Goal: Task Accomplishment & Management: Complete application form

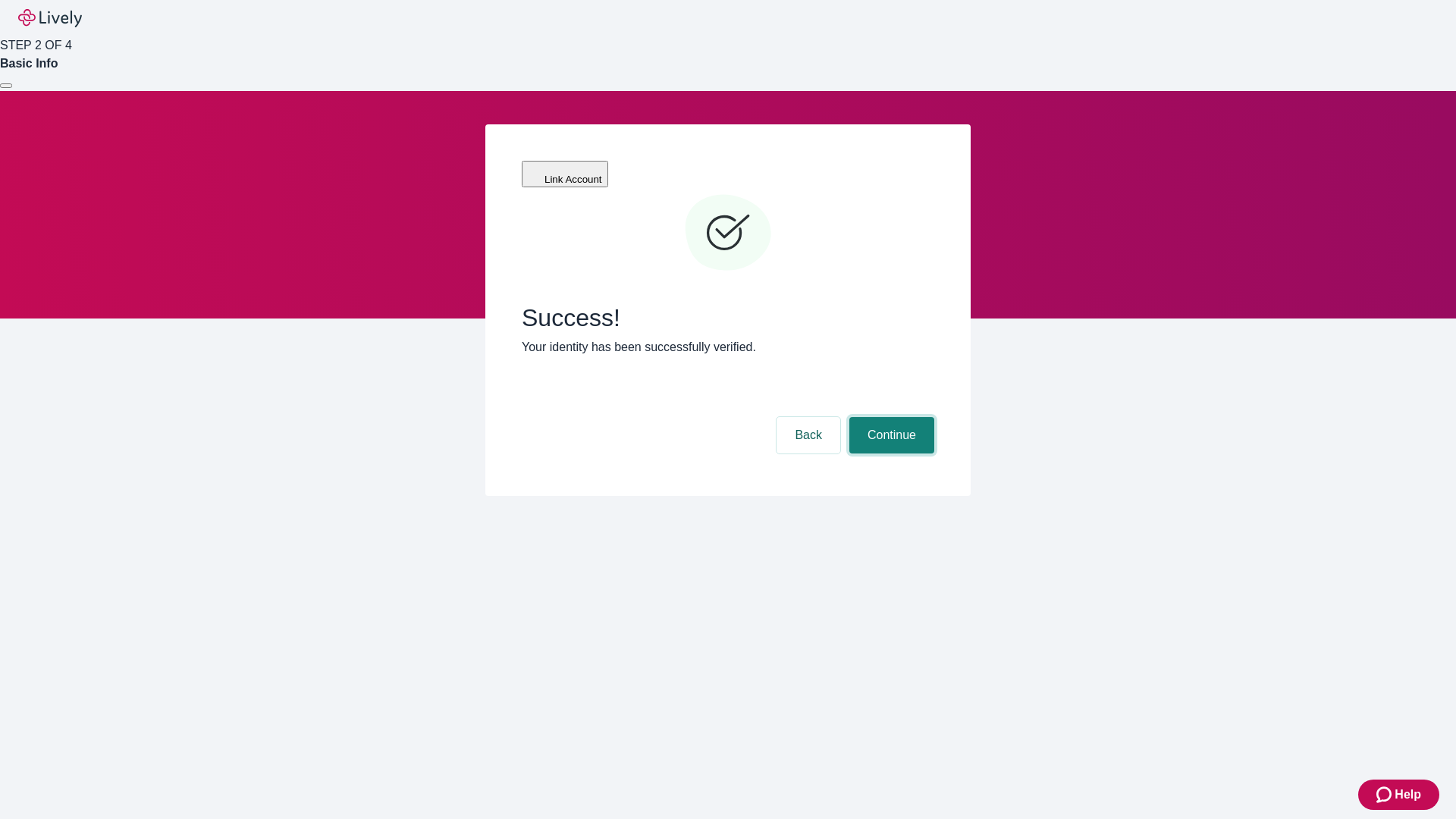
click at [889, 417] on button "Continue" at bounding box center [891, 434] width 85 height 36
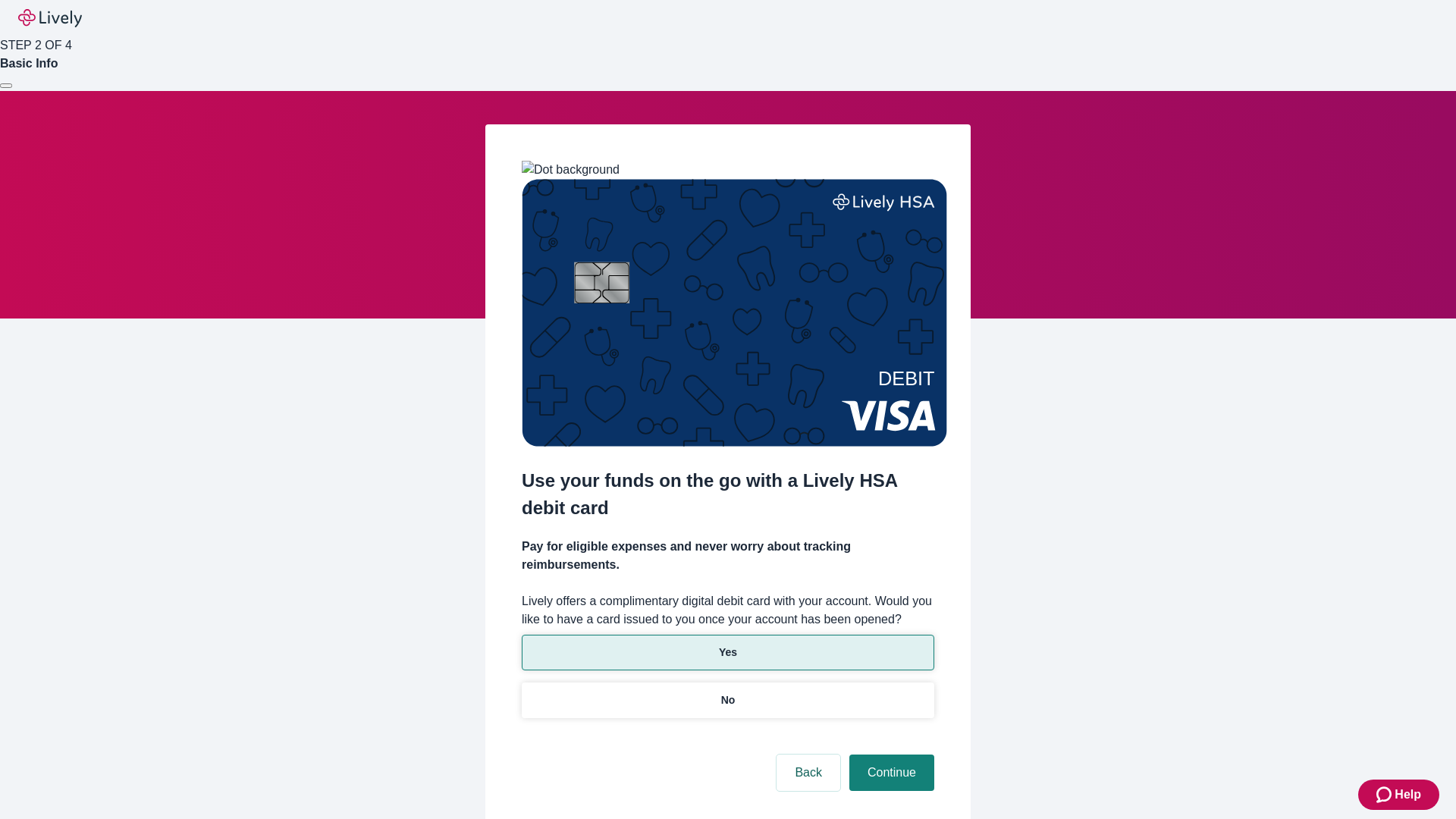
click at [727, 644] on p "Yes" at bounding box center [728, 652] width 19 height 16
click at [889, 755] on button "Continue" at bounding box center [891, 772] width 85 height 36
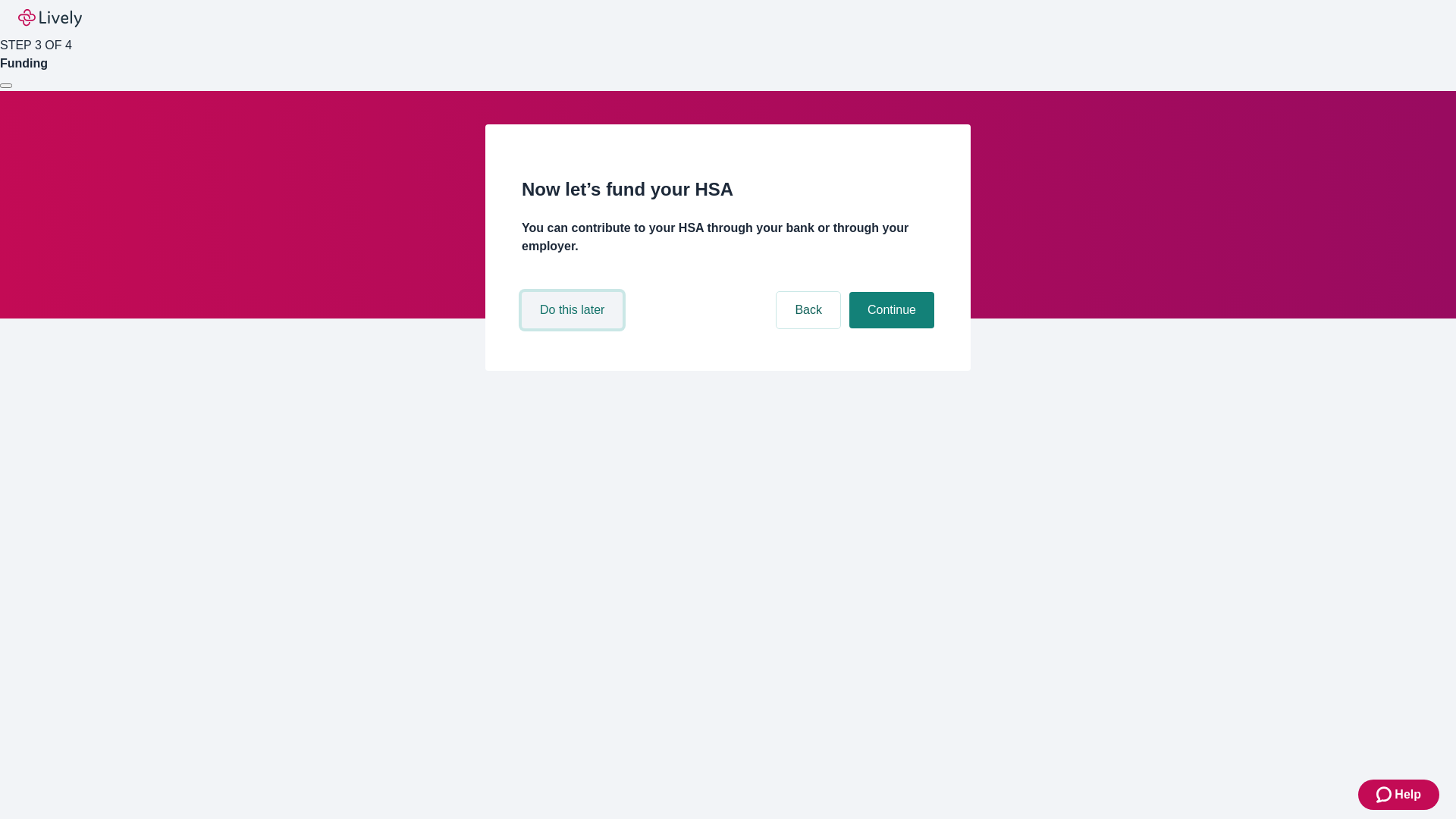
click at [574, 328] on button "Do this later" at bounding box center [572, 309] width 101 height 36
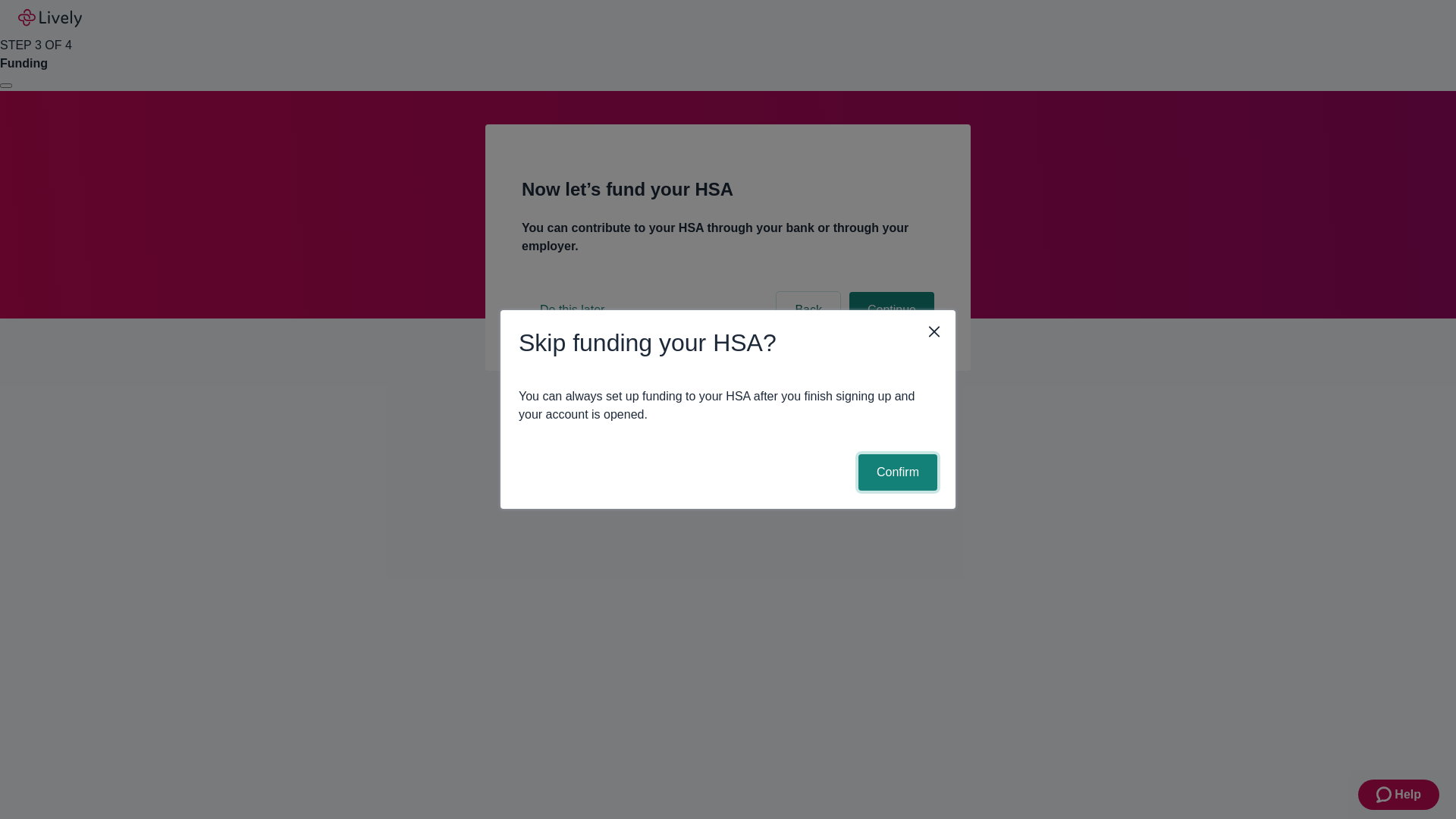
click at [896, 472] on button "Confirm" at bounding box center [898, 471] width 79 height 36
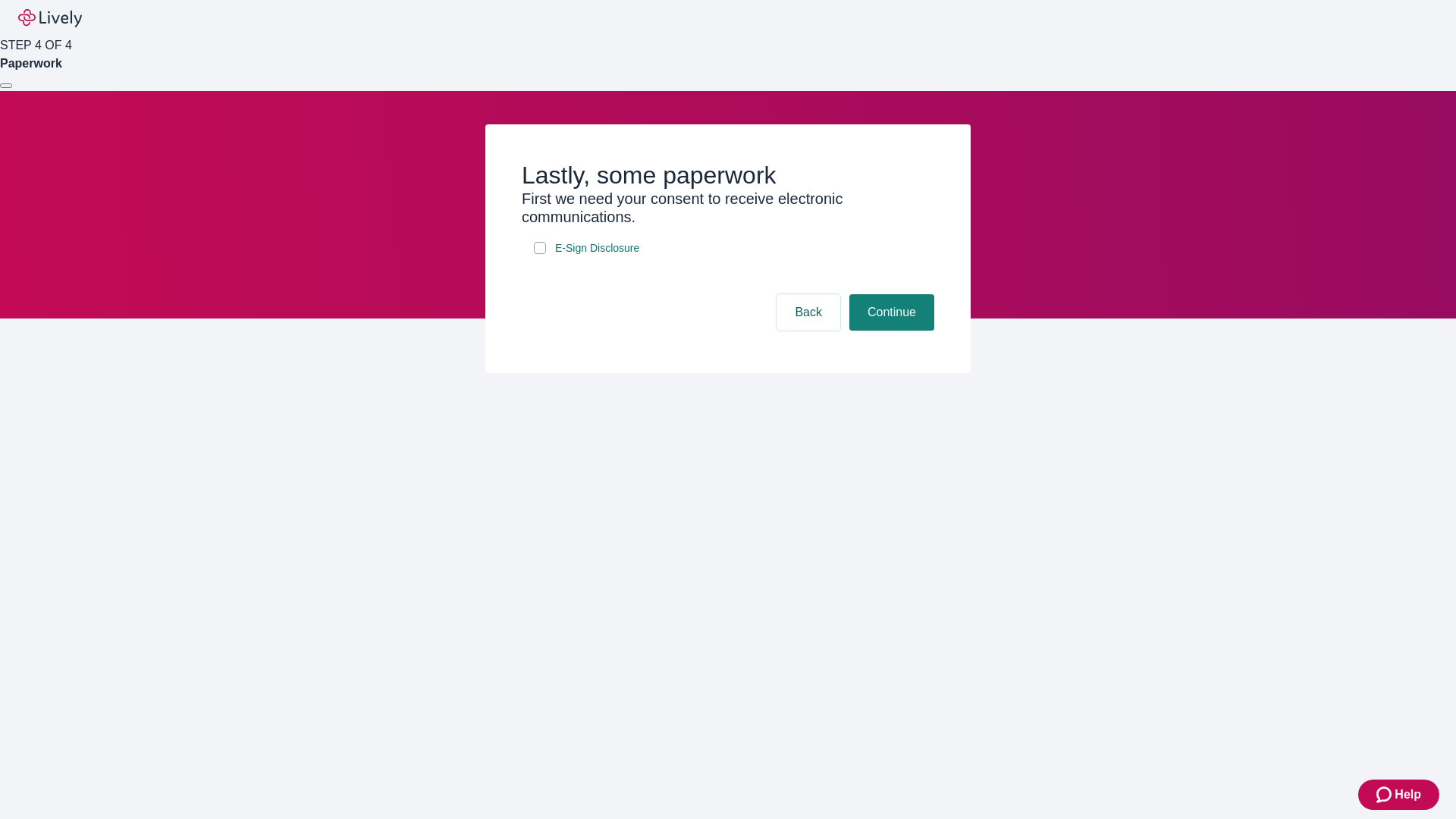
click at [540, 254] on input "E-Sign Disclosure" at bounding box center [540, 248] width 12 height 12
checkbox input "true"
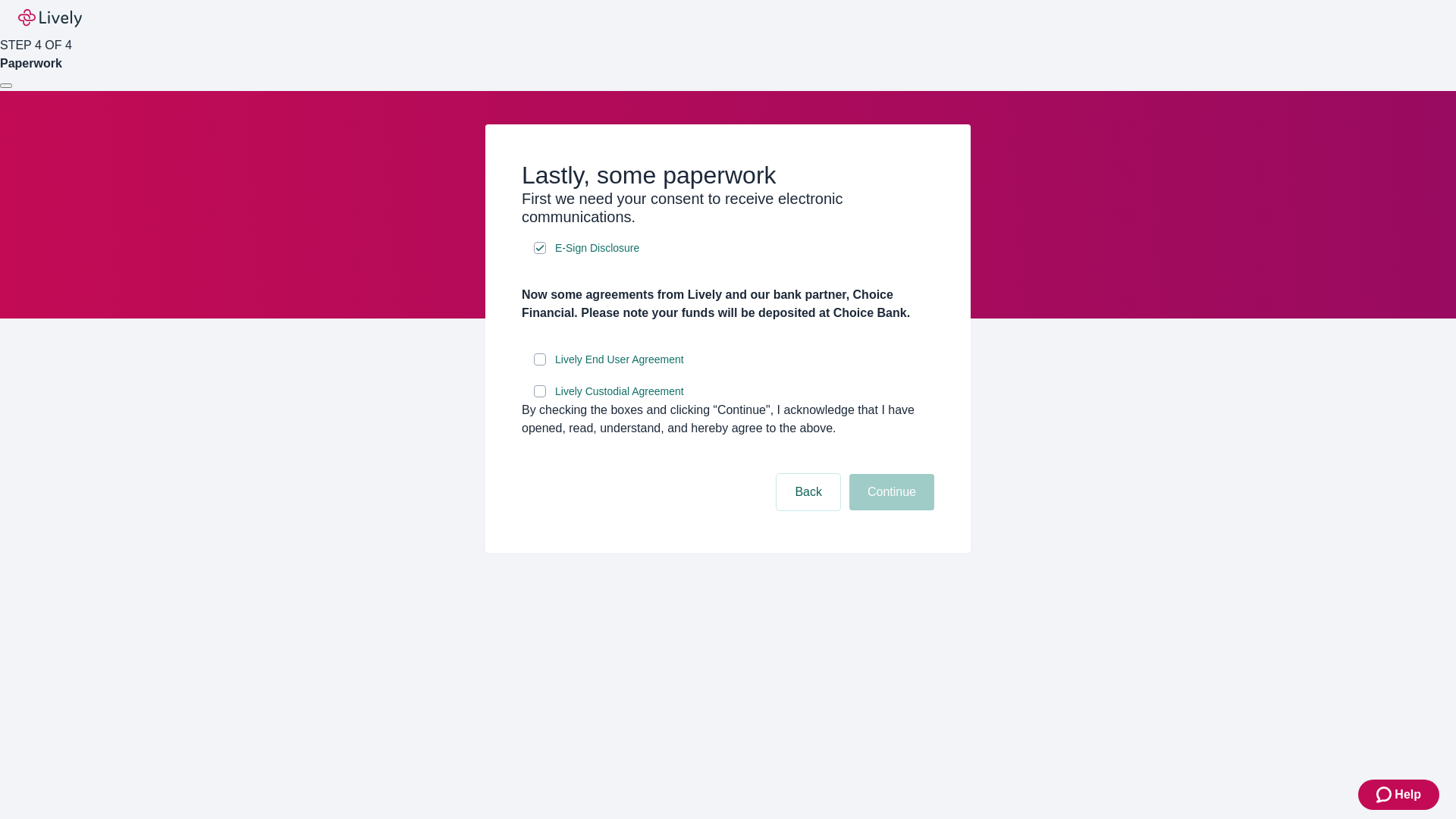
click at [540, 365] on input "Lively End User Agreement" at bounding box center [540, 359] width 12 height 12
checkbox input "true"
click at [540, 397] on input "Lively Custodial Agreement" at bounding box center [540, 391] width 12 height 12
checkbox input "true"
click at [889, 511] on button "Continue" at bounding box center [891, 492] width 85 height 36
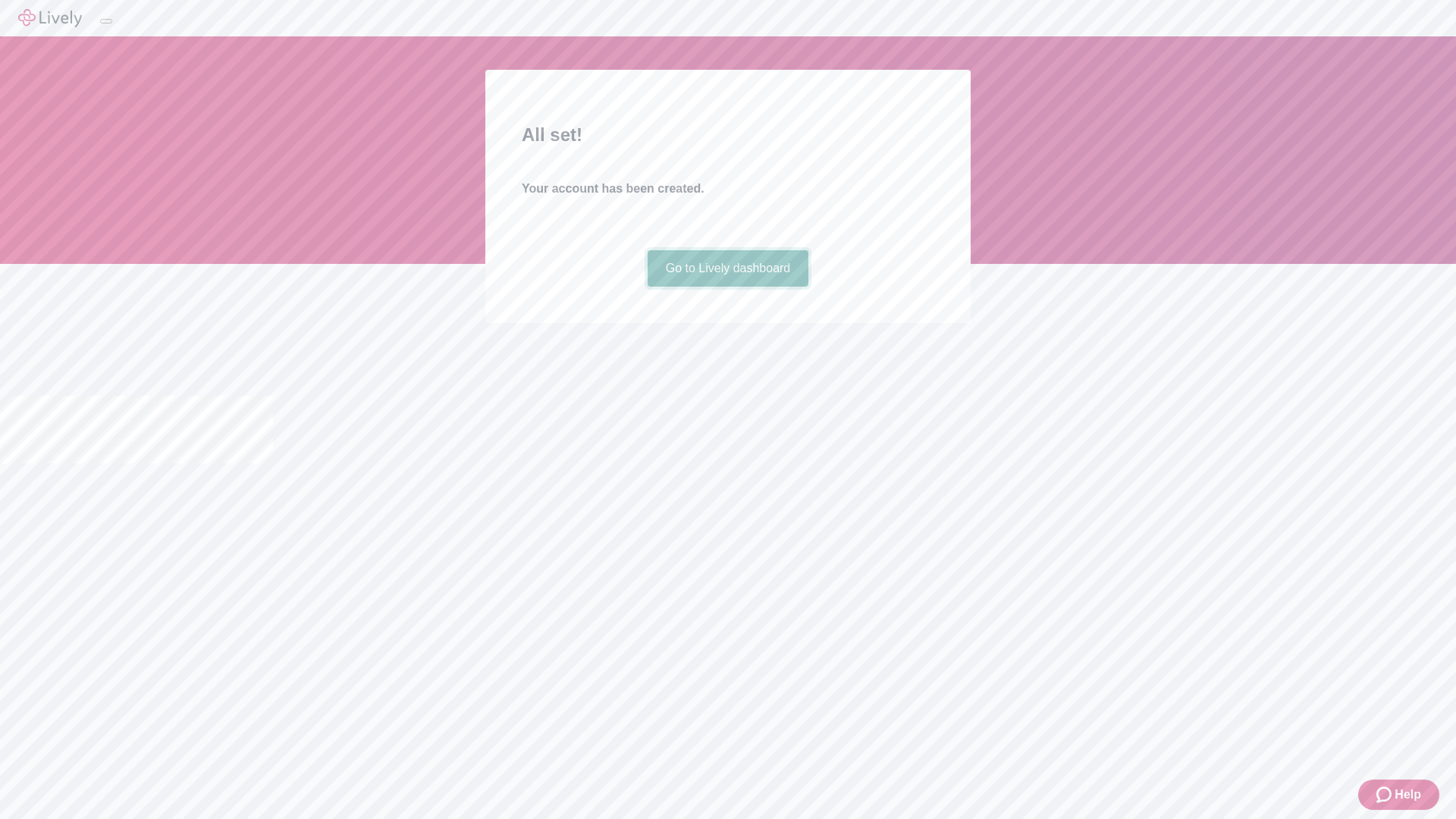
click at [727, 287] on link "Go to Lively dashboard" at bounding box center [728, 267] width 161 height 36
